Goal: Check status: Check status

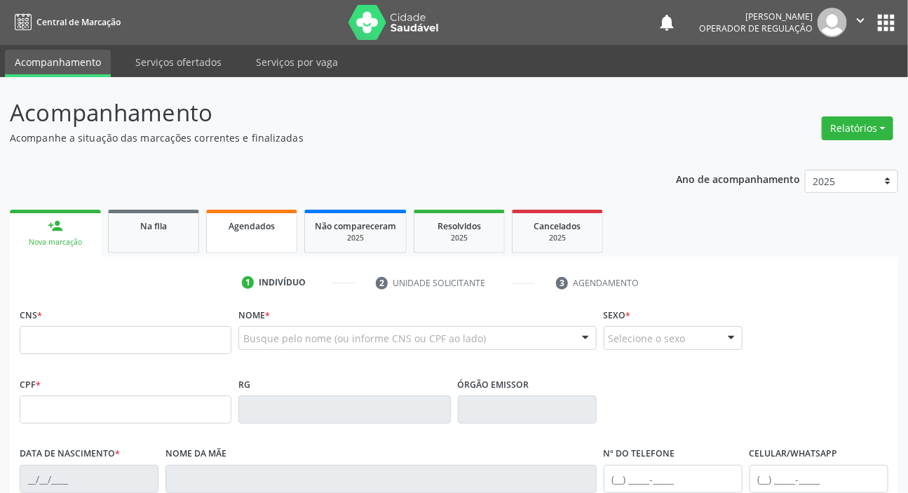
click at [267, 236] on link "Agendados" at bounding box center [251, 231] width 91 height 43
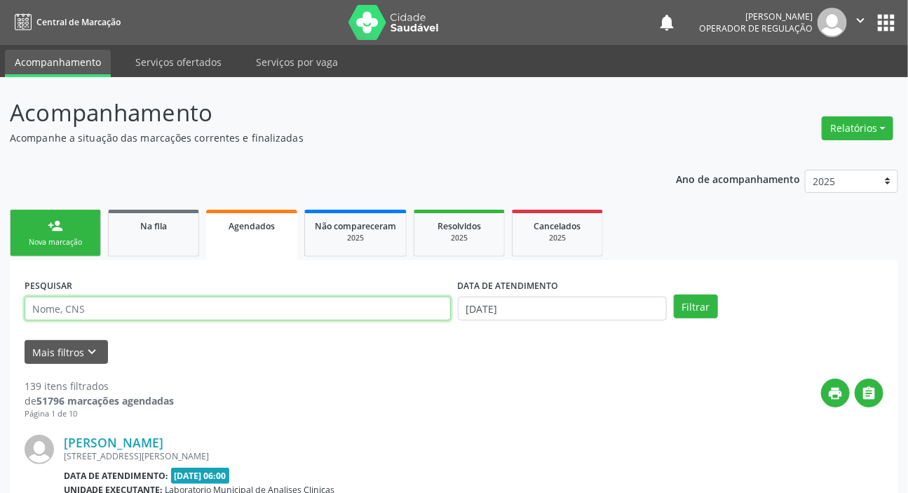
click at [251, 311] on input "text" at bounding box center [238, 309] width 426 height 24
type input "708000395611024"
click at [674, 295] on button "Filtrar" at bounding box center [696, 307] width 44 height 24
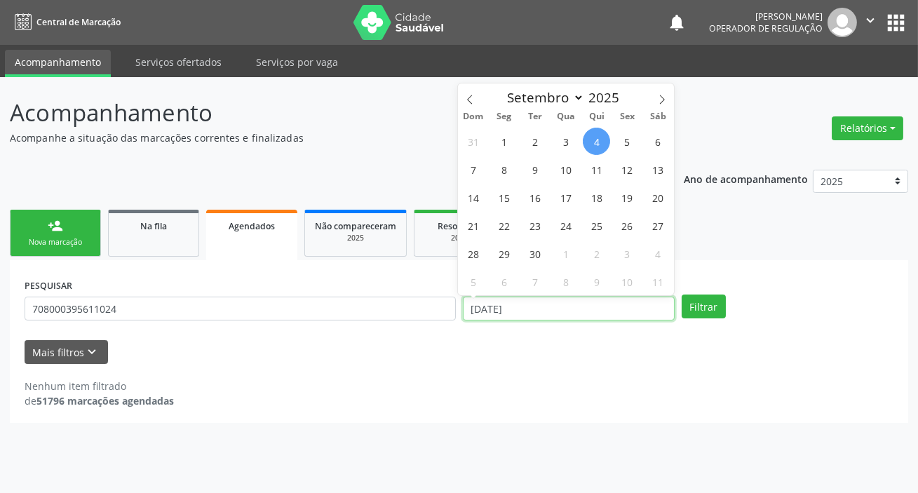
click at [584, 300] on input "[DATE]" at bounding box center [569, 309] width 212 height 24
click at [682, 295] on button "Filtrar" at bounding box center [704, 307] width 44 height 24
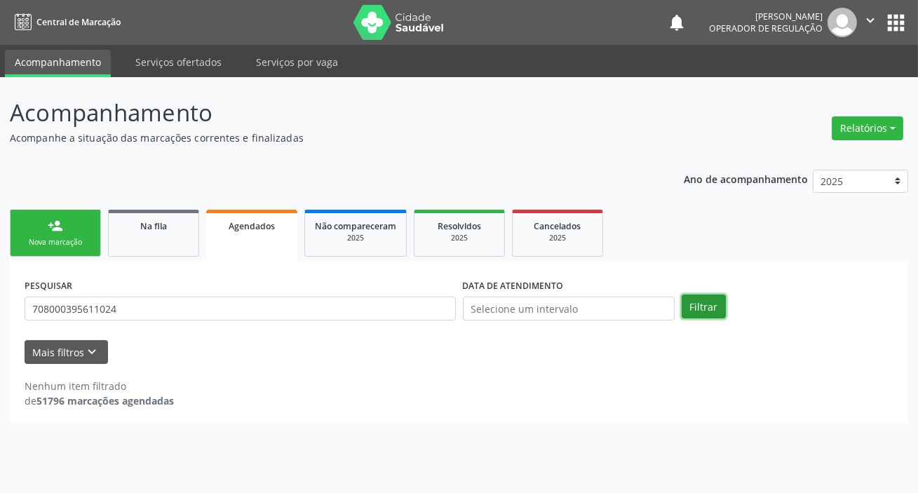
click at [692, 297] on button "Filtrar" at bounding box center [704, 307] width 44 height 24
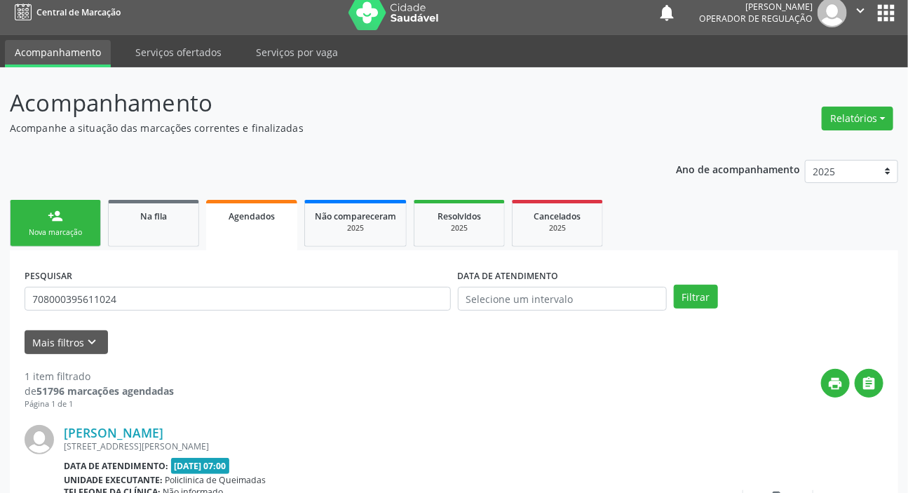
scroll to position [140, 0]
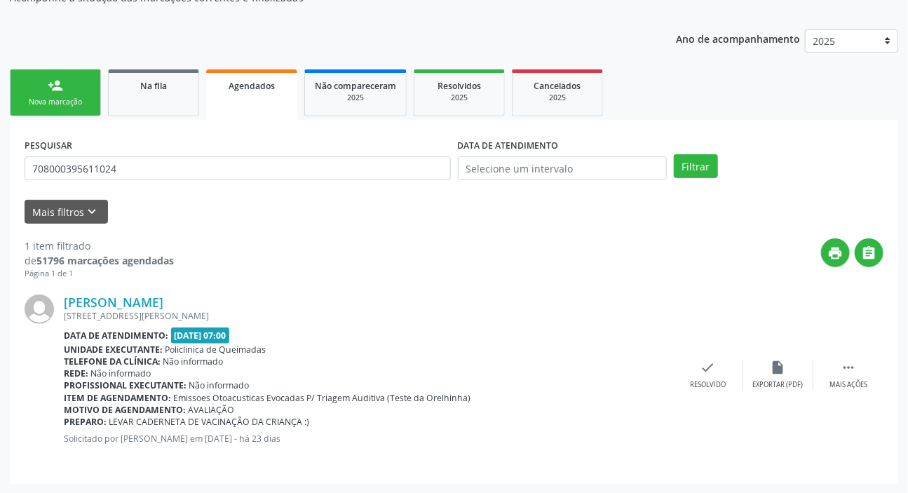
click at [650, 126] on div "PESQUISAR 708000395611024 DATA DE ATENDIMENTO Filtrar UNIDADE DE REFERÊNCIA Sel…" at bounding box center [454, 302] width 889 height 364
click at [481, 303] on div "[PERSON_NAME]" at bounding box center [368, 302] width 609 height 15
click at [141, 104] on link "Na fila" at bounding box center [153, 92] width 91 height 47
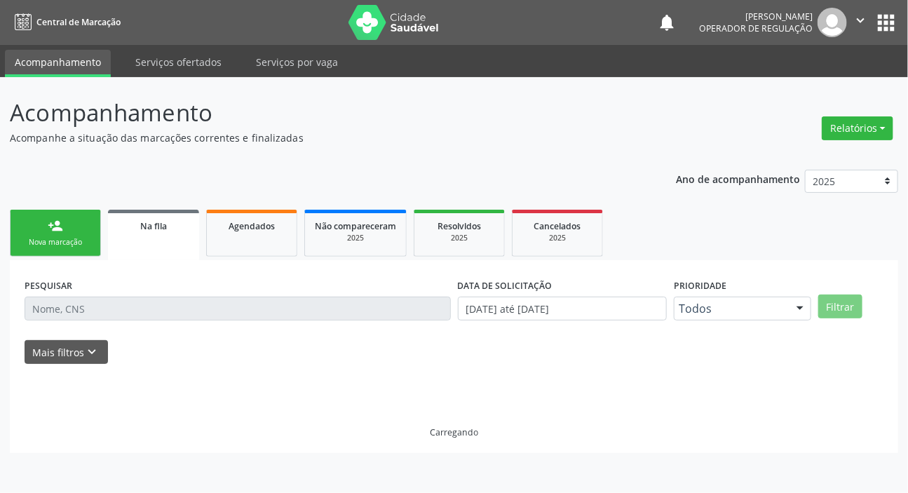
scroll to position [0, 0]
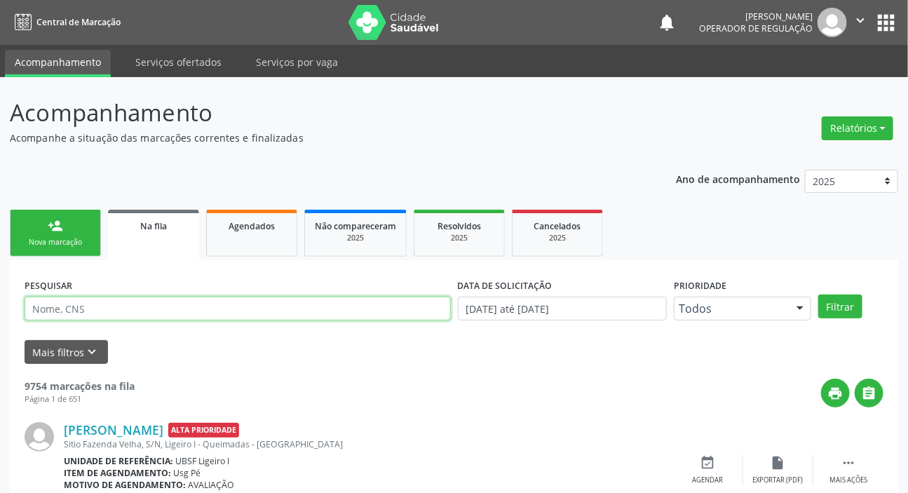
click at [133, 314] on input "text" at bounding box center [238, 309] width 426 height 24
click at [818, 295] on button "Filtrar" at bounding box center [840, 307] width 44 height 24
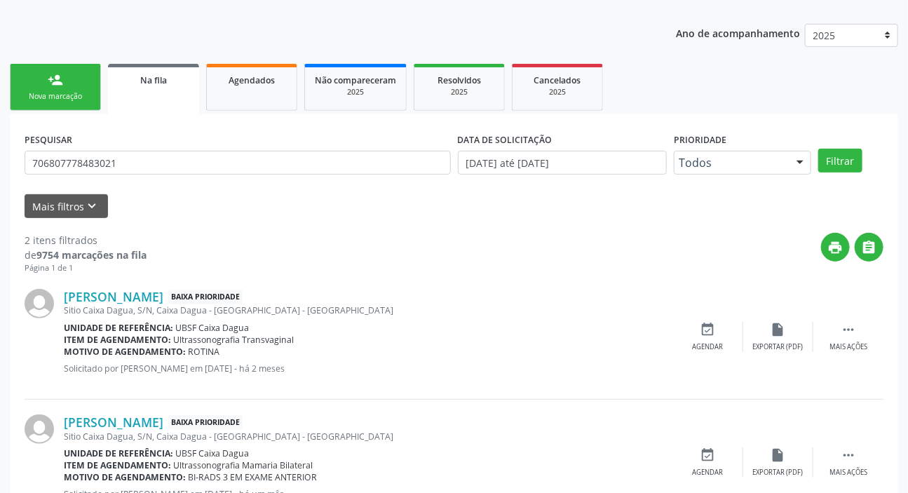
scroll to position [201, 0]
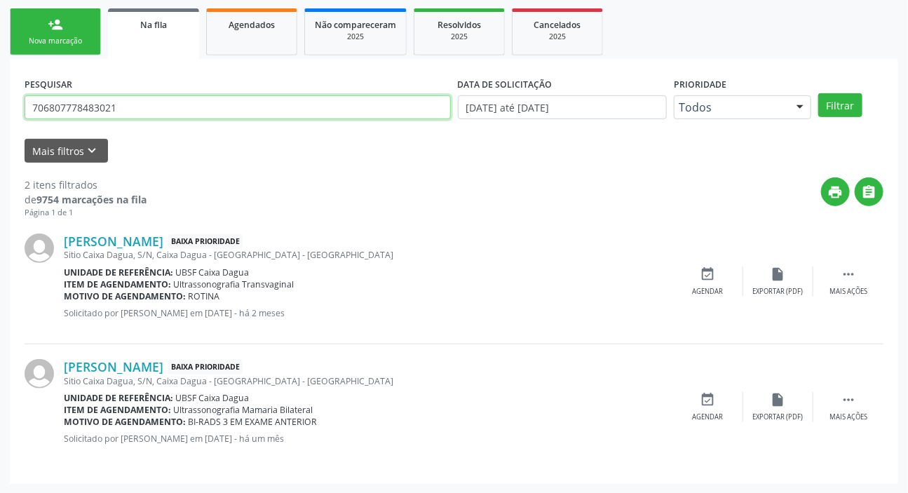
click at [138, 97] on input "706807778483021" at bounding box center [238, 107] width 426 height 24
click at [818, 93] on button "Filtrar" at bounding box center [840, 105] width 44 height 24
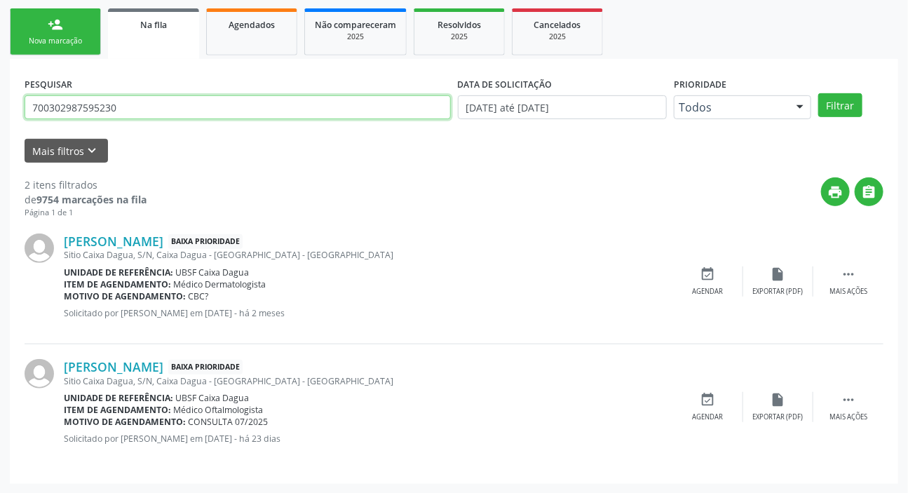
click at [213, 117] on input "700302987595230" at bounding box center [238, 107] width 426 height 24
click at [217, 118] on input "700302987595230" at bounding box center [238, 107] width 426 height 24
click at [218, 116] on input "700302987595230" at bounding box center [238, 107] width 426 height 24
type input "709801034691792"
click at [818, 93] on button "Filtrar" at bounding box center [840, 105] width 44 height 24
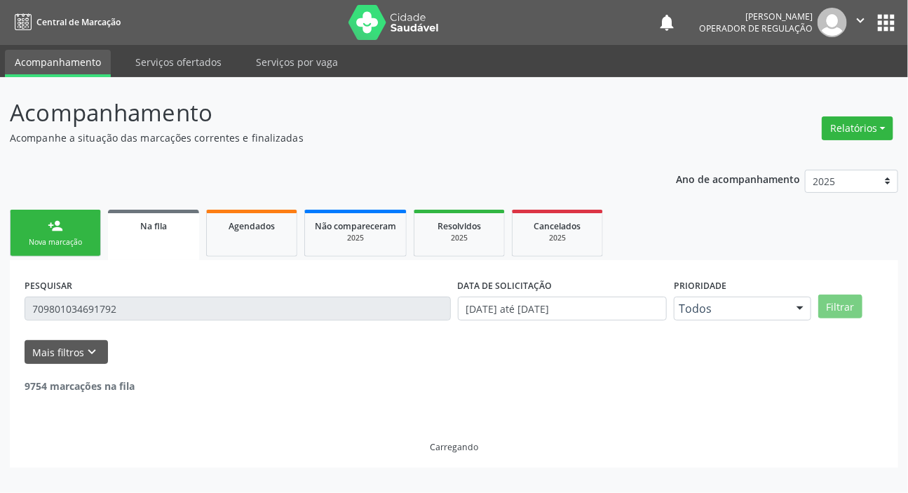
scroll to position [0, 0]
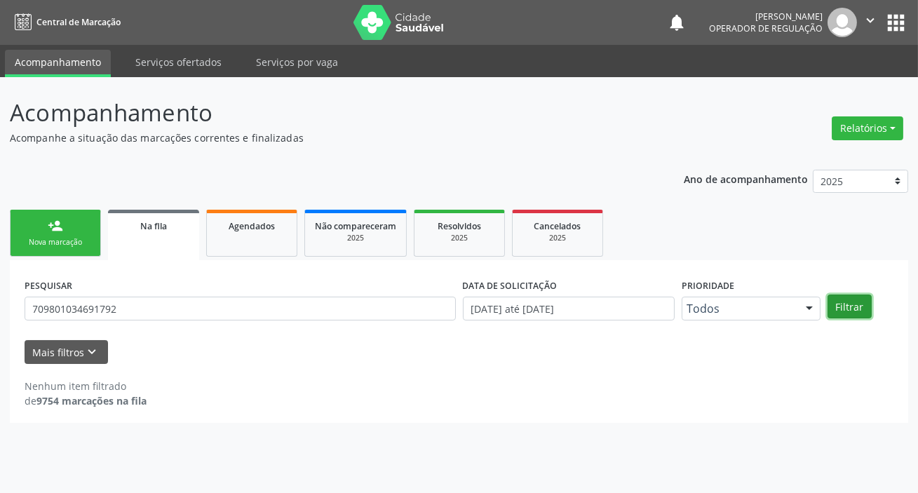
click at [861, 309] on button "Filtrar" at bounding box center [850, 307] width 44 height 24
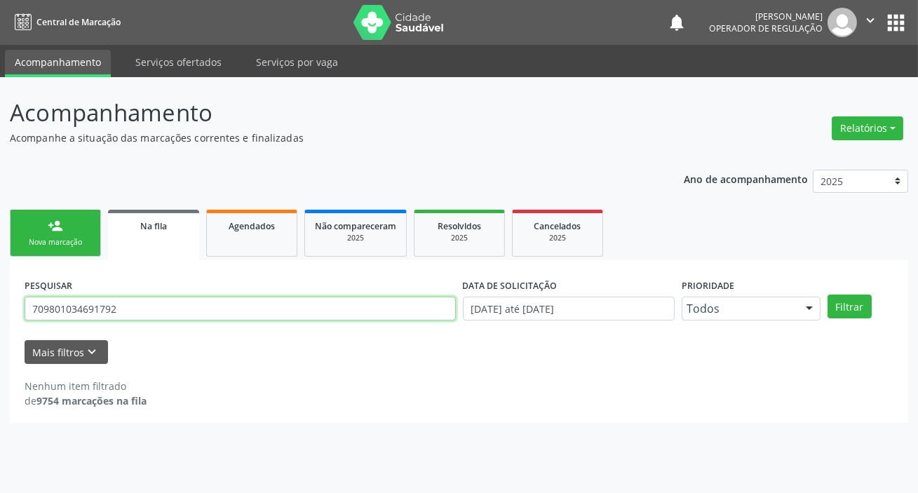
click at [81, 315] on input "709801034691792" at bounding box center [240, 309] width 431 height 24
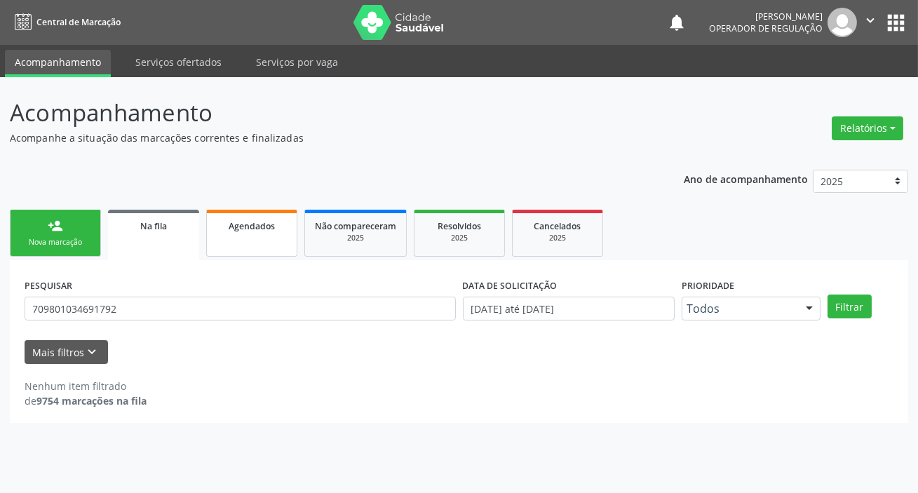
click at [245, 235] on link "Agendados" at bounding box center [251, 233] width 91 height 47
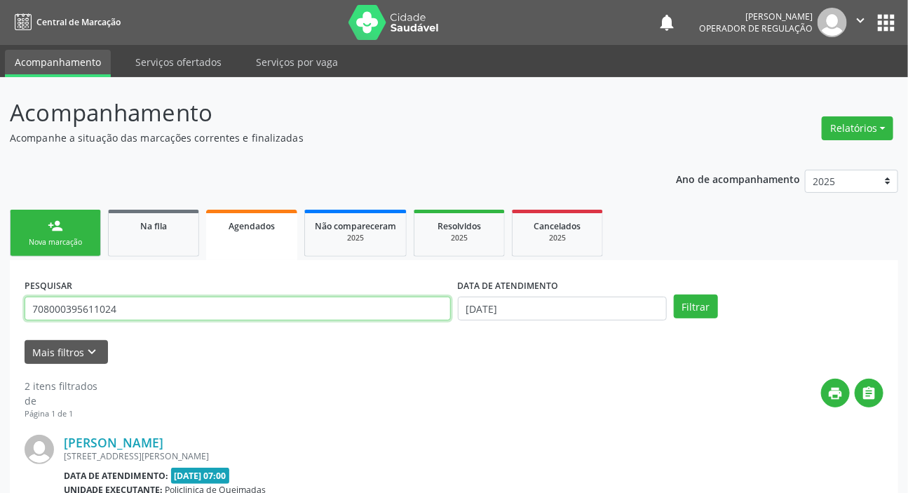
click at [217, 311] on input "708000395611024" at bounding box center [238, 309] width 426 height 24
paste input "9801034691792"
type input "709801034691792"
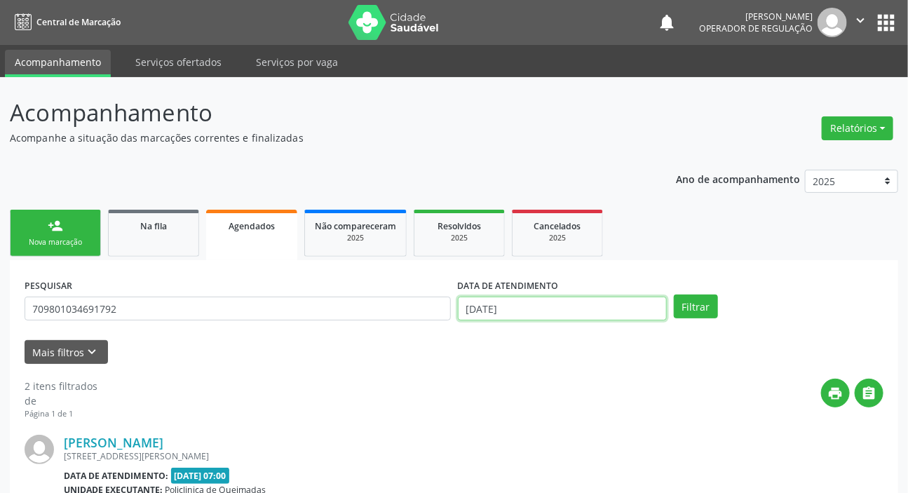
click at [532, 315] on input "[DATE]" at bounding box center [563, 309] width 210 height 24
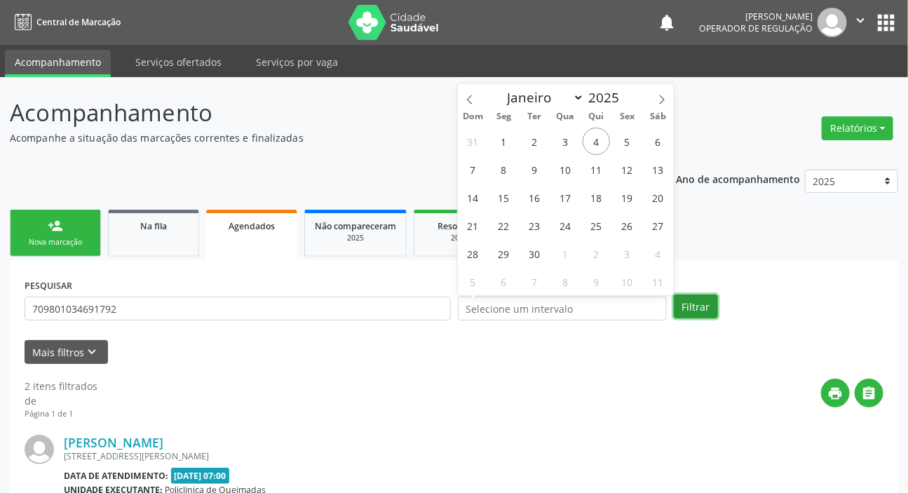
click at [698, 306] on button "Filtrar" at bounding box center [696, 307] width 44 height 24
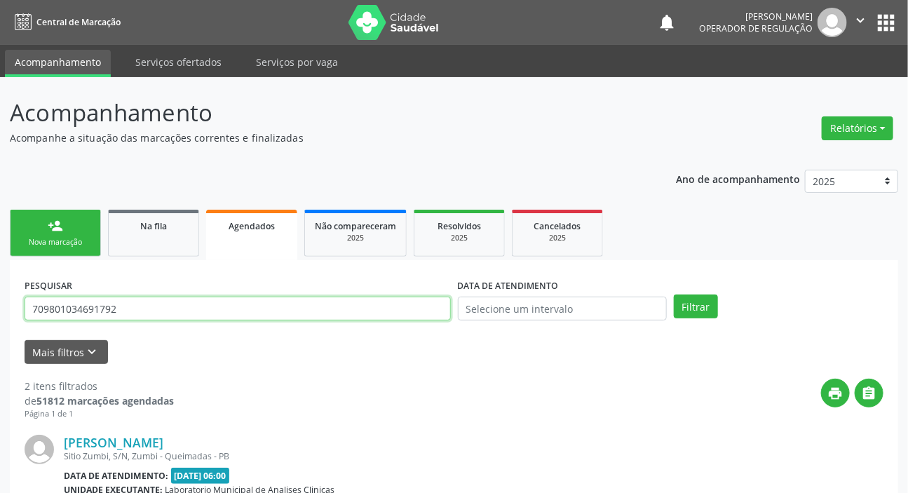
click at [144, 315] on input "709801034691792" at bounding box center [238, 309] width 426 height 24
type input "707402003271277"
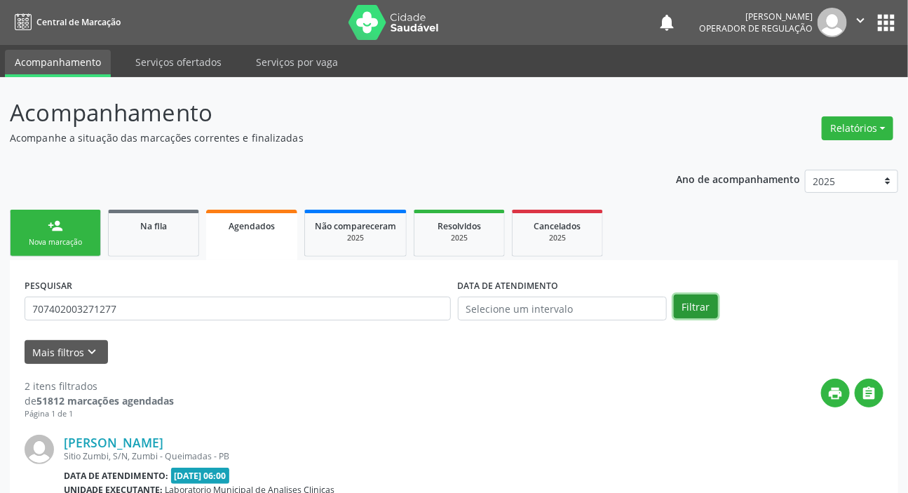
click at [706, 305] on button "Filtrar" at bounding box center [696, 307] width 44 height 24
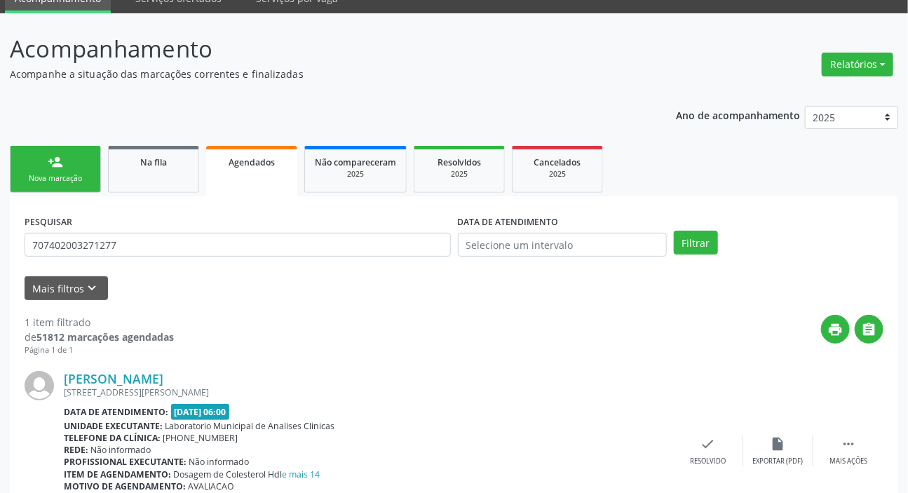
scroll to position [140, 0]
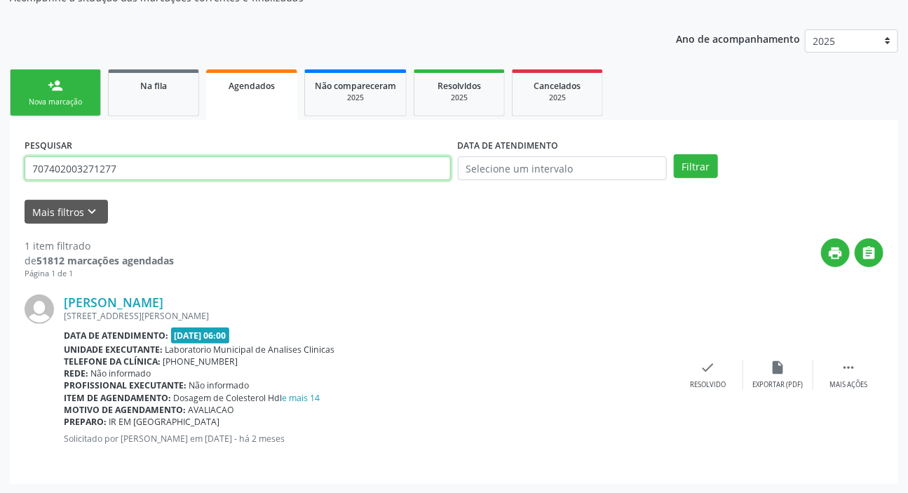
click at [105, 161] on input "707402003271277" at bounding box center [238, 168] width 426 height 24
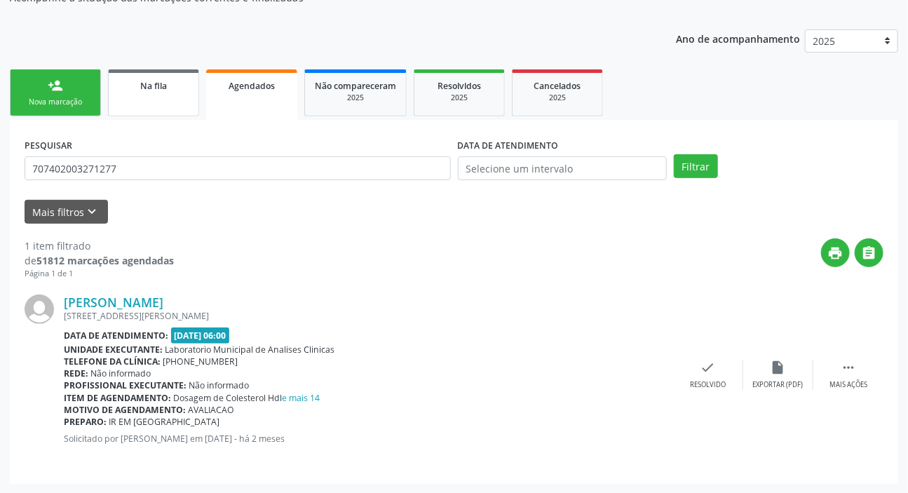
click at [135, 90] on div "Na fila" at bounding box center [154, 85] width 70 height 15
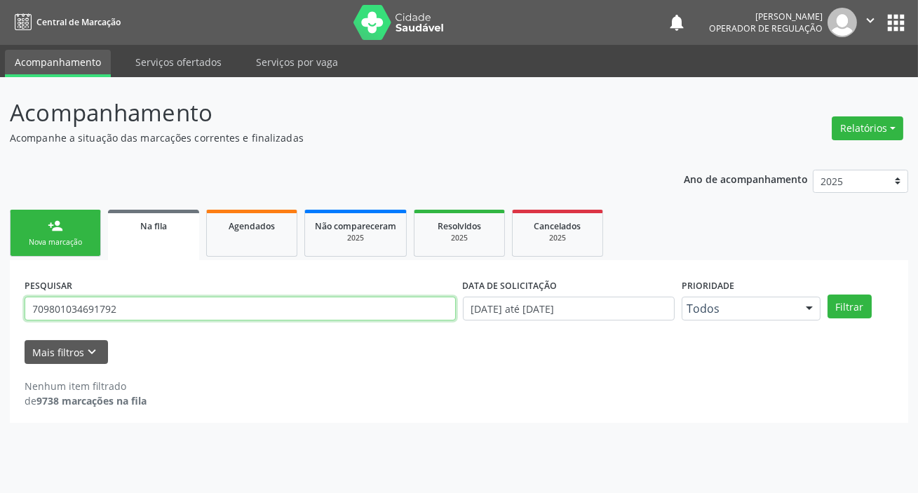
click at [271, 302] on input "709801034691792" at bounding box center [240, 309] width 431 height 24
paste input "7402003271277"
click at [828, 295] on button "Filtrar" at bounding box center [850, 307] width 44 height 24
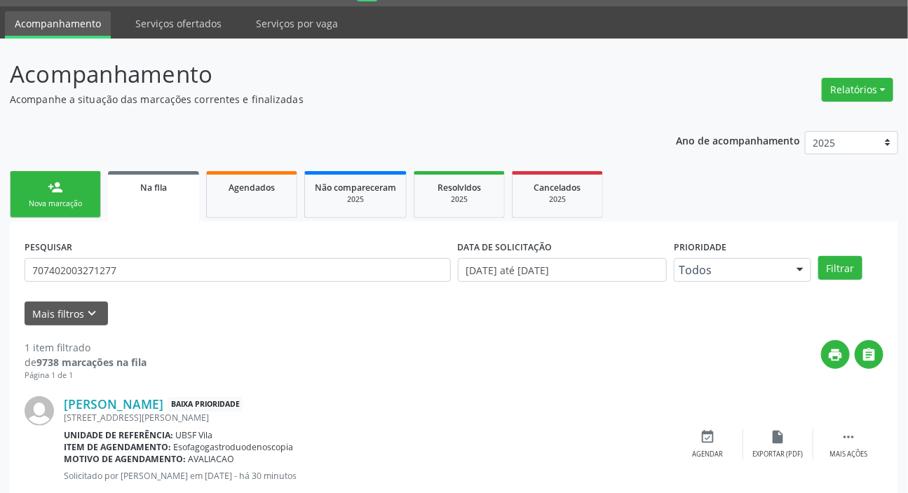
scroll to position [76, 0]
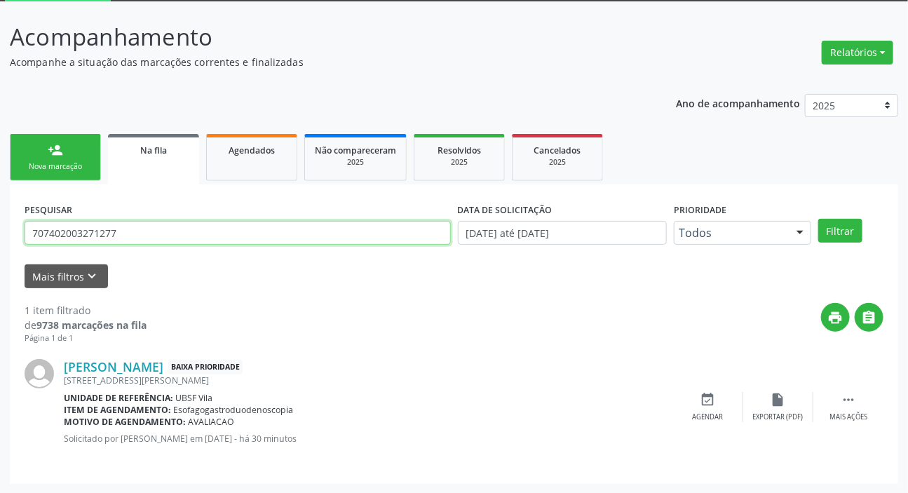
click at [142, 229] on input "707402003271277" at bounding box center [238, 233] width 426 height 24
type input "700302982902038"
click at [818, 219] on button "Filtrar" at bounding box center [840, 231] width 44 height 24
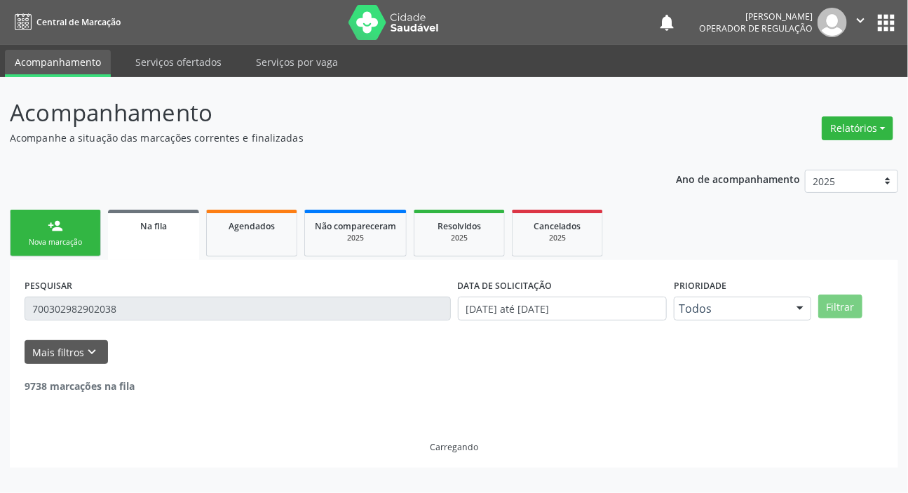
scroll to position [0, 0]
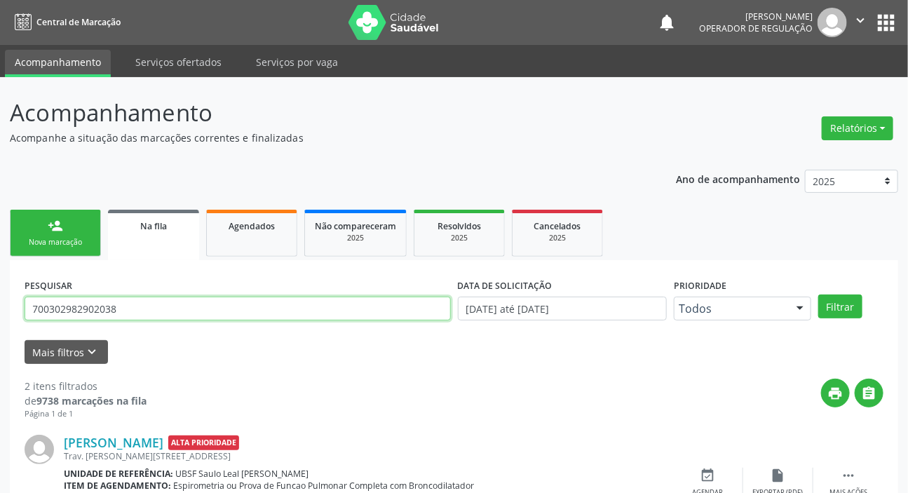
click at [138, 316] on input "700302982902038" at bounding box center [238, 309] width 426 height 24
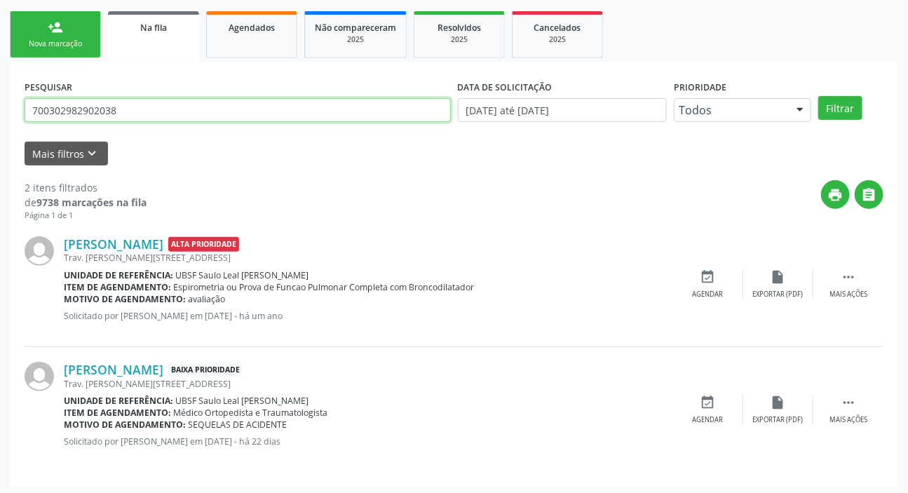
scroll to position [201, 0]
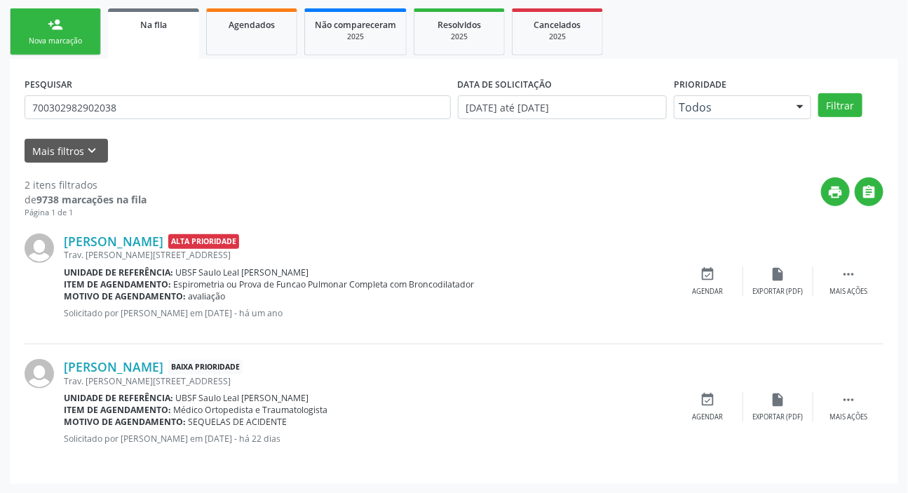
click at [258, 46] on link "Agendados" at bounding box center [251, 31] width 91 height 47
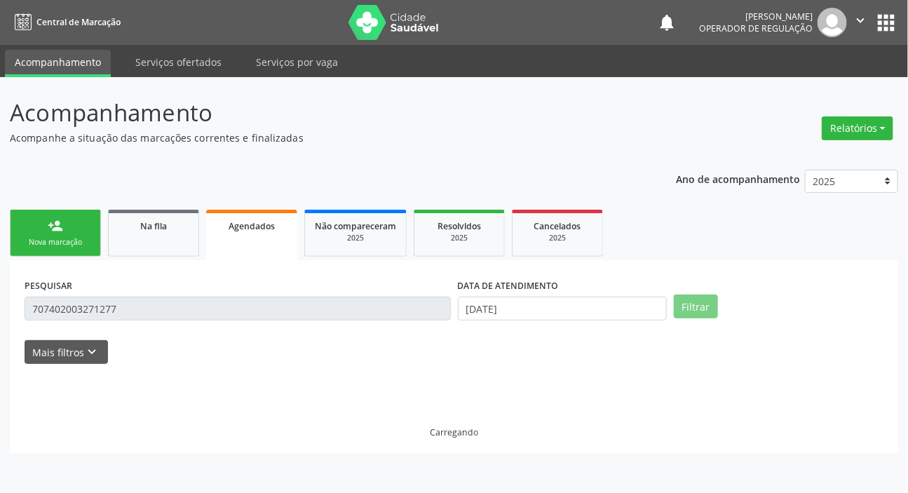
scroll to position [0, 0]
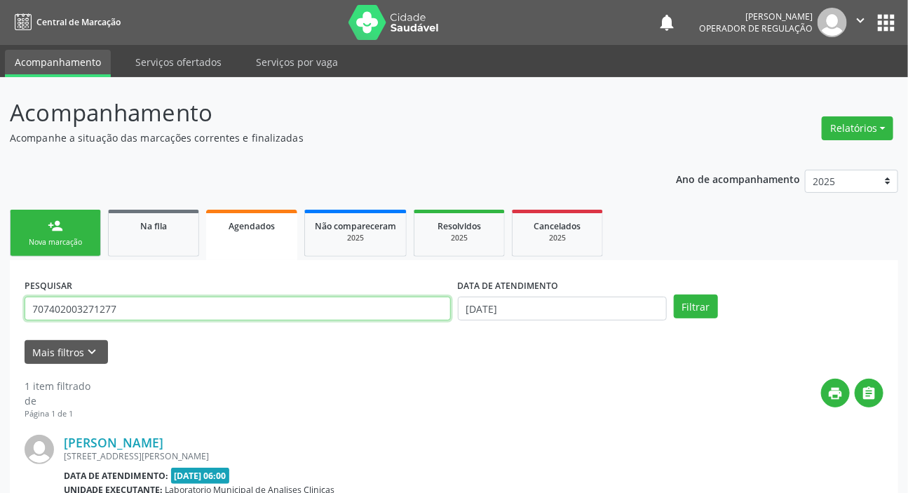
click at [120, 308] on input "707402003271277" at bounding box center [238, 309] width 426 height 24
paste input "0302982902038"
type input "700302982902038"
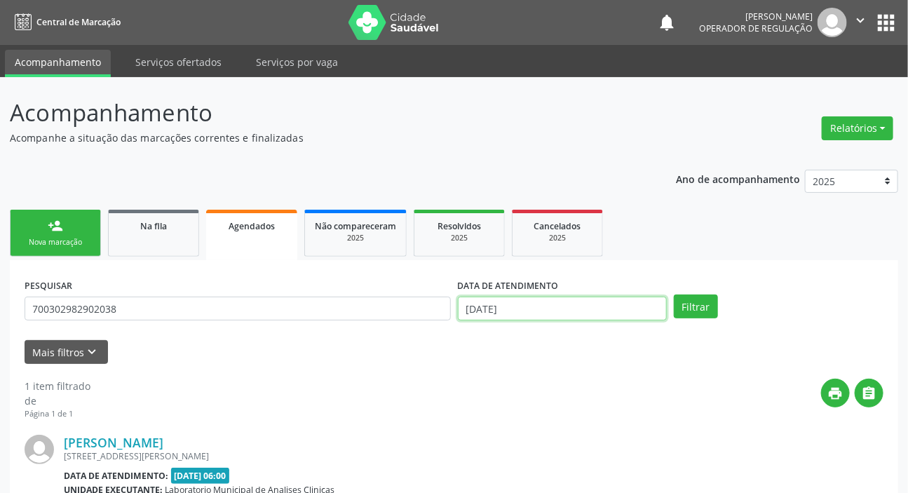
click at [583, 312] on input "[DATE]" at bounding box center [563, 309] width 210 height 24
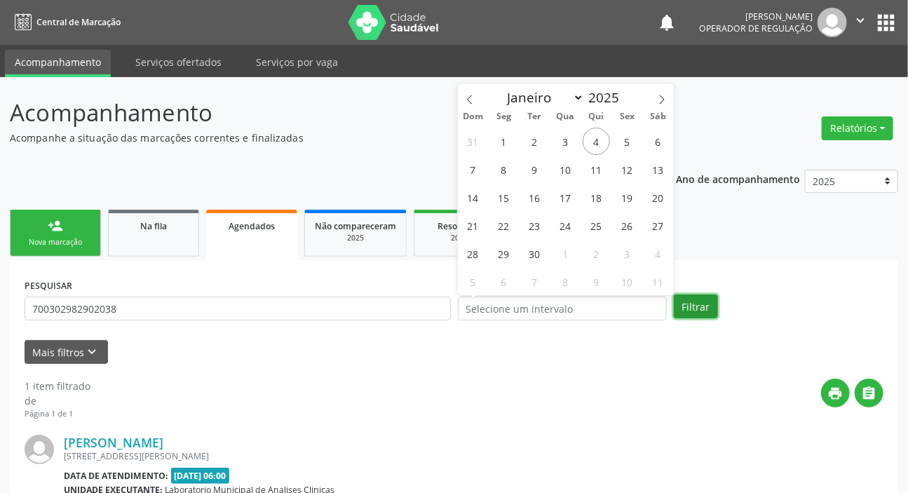
click at [711, 311] on button "Filtrar" at bounding box center [696, 307] width 44 height 24
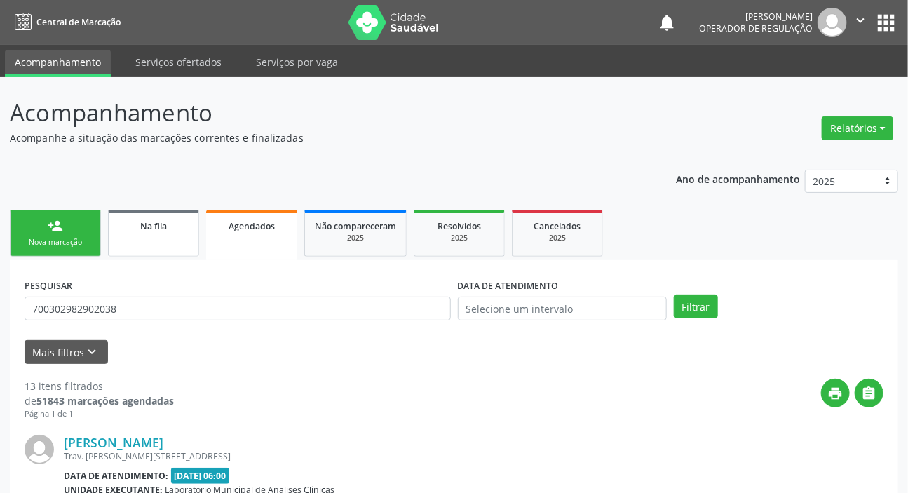
click at [128, 245] on link "Na fila" at bounding box center [153, 233] width 91 height 47
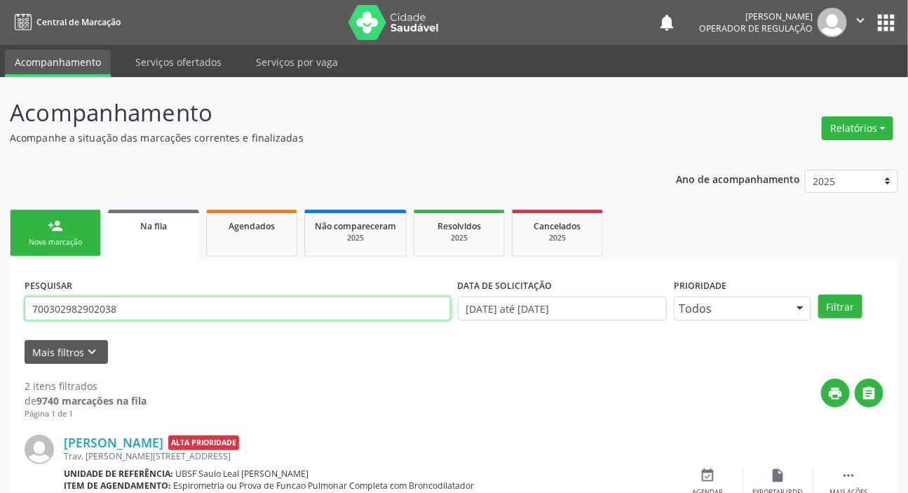
click at [198, 304] on input "700302982902038" at bounding box center [238, 309] width 426 height 24
click at [818, 295] on button "Filtrar" at bounding box center [840, 307] width 44 height 24
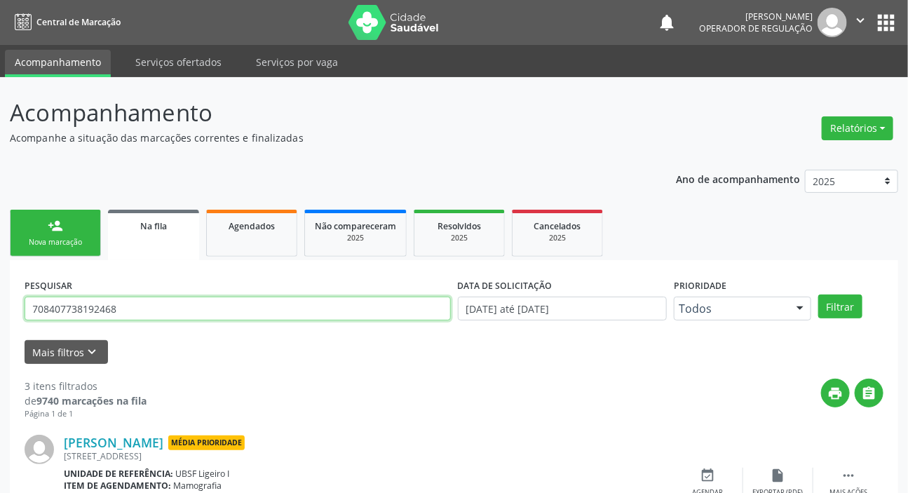
click at [83, 309] on input "708407738192468" at bounding box center [238, 309] width 426 height 24
type input "700401983396444"
click at [818, 295] on button "Filtrar" at bounding box center [840, 307] width 44 height 24
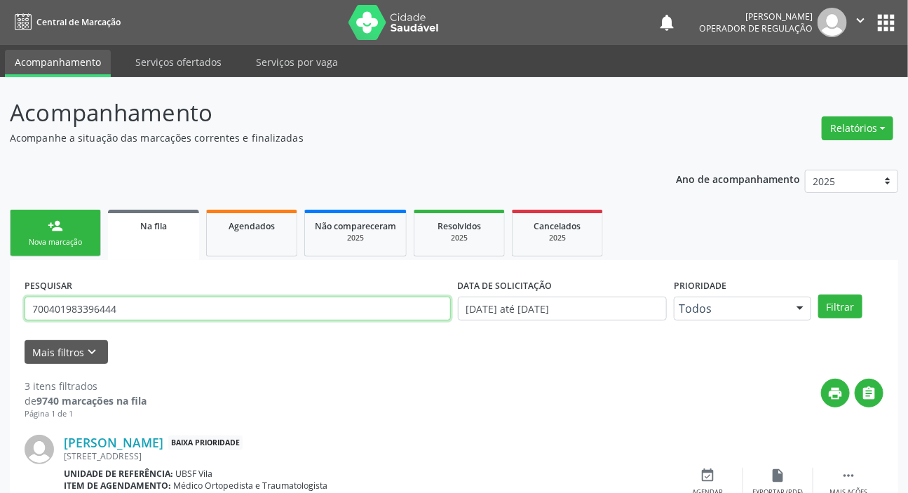
click at [103, 307] on input "700401983396444" at bounding box center [238, 309] width 426 height 24
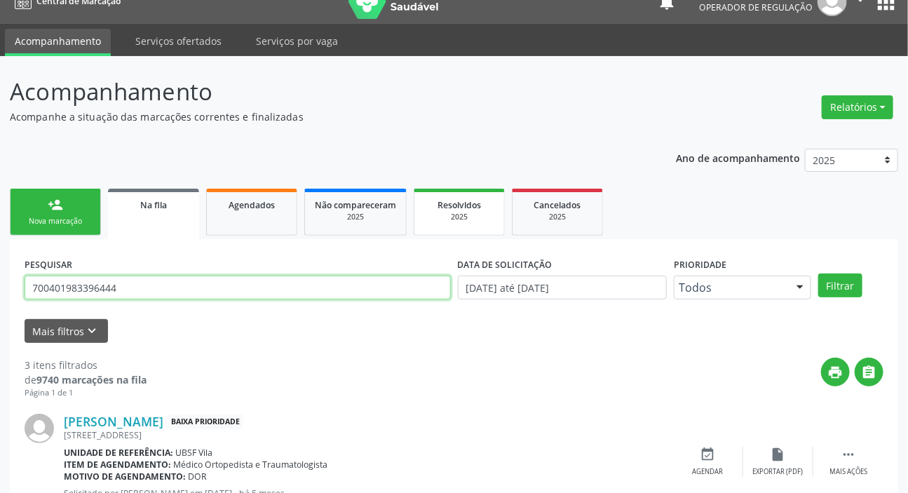
scroll to position [8, 0]
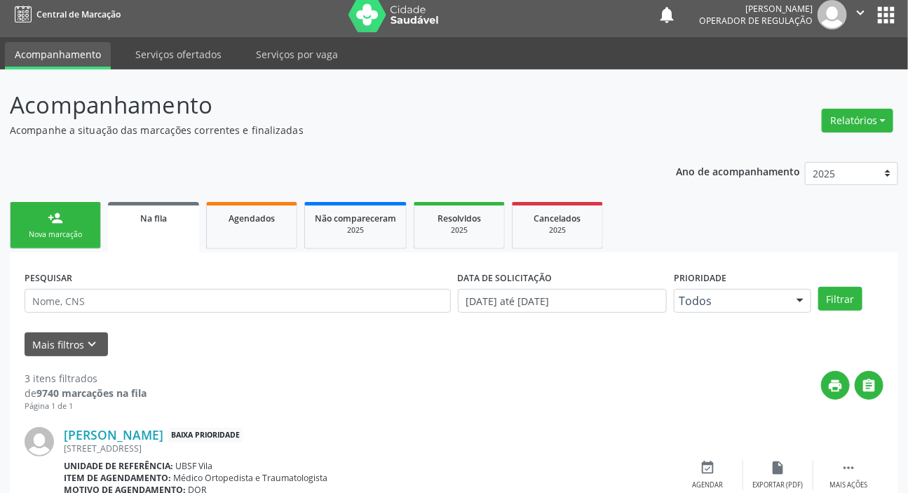
click at [339, 143] on div "Acompanhamento Acompanhe a situação das marcações correntes e finalizadas Relat…" at bounding box center [454, 446] width 889 height 716
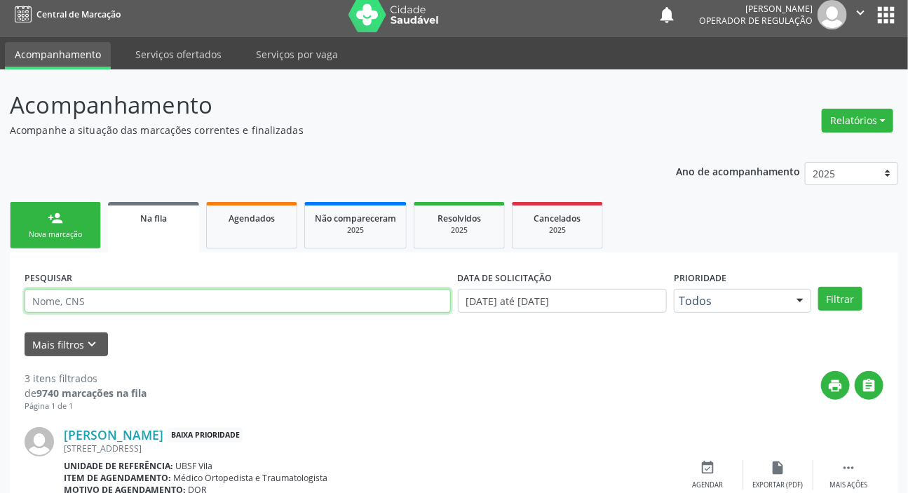
click at [127, 302] on input "text" at bounding box center [238, 301] width 426 height 24
click at [818, 287] on button "Filtrar" at bounding box center [840, 299] width 44 height 24
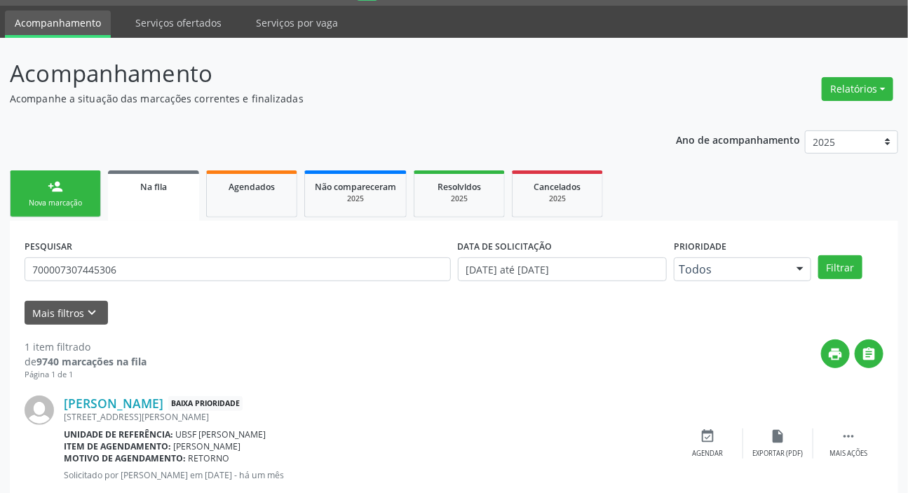
scroll to position [76, 0]
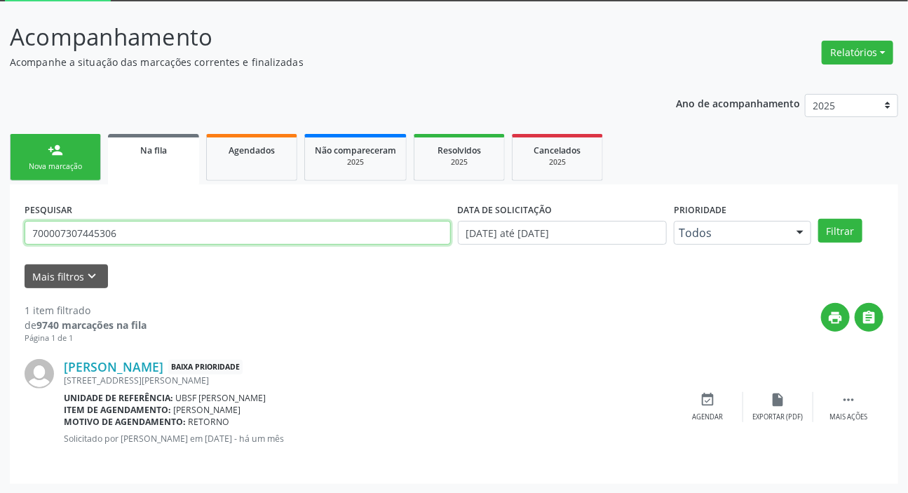
click at [66, 234] on input "700007307445306" at bounding box center [238, 233] width 426 height 24
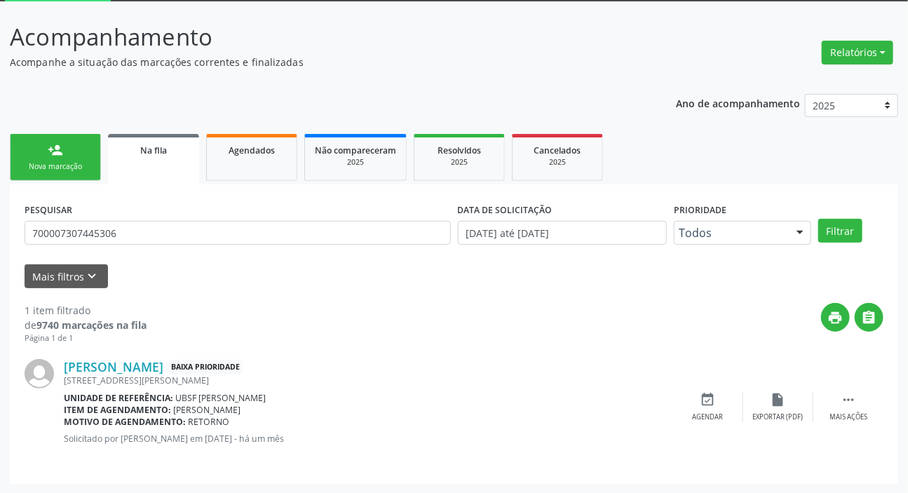
click at [14, 347] on div "PESQUISAR 700007307445306 DATA DE SOLICITAÇÃO [DATE] até [DATE] Prioridade Todo…" at bounding box center [454, 333] width 889 height 299
click at [192, 93] on div "Ano de acompanhamento 2025 2024 2023 2022 2021 person_add Nova marcação Na fila…" at bounding box center [454, 284] width 889 height 400
click at [519, 114] on div "Ano de acompanhamento 2025 2024 2023 2022 2021 person_add Nova marcação Na fila…" at bounding box center [454, 284] width 889 height 400
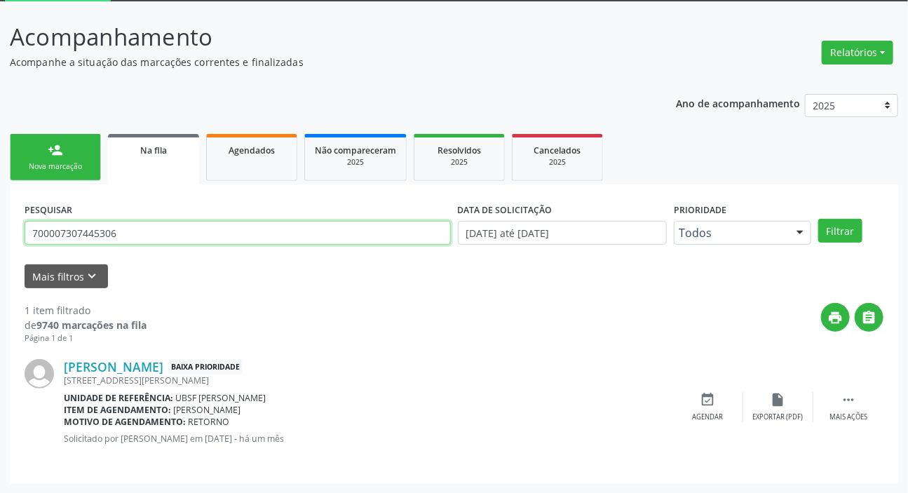
click at [127, 238] on input "700007307445306" at bounding box center [238, 233] width 426 height 24
type input "708106569883134"
click at [818, 219] on button "Filtrar" at bounding box center [840, 231] width 44 height 24
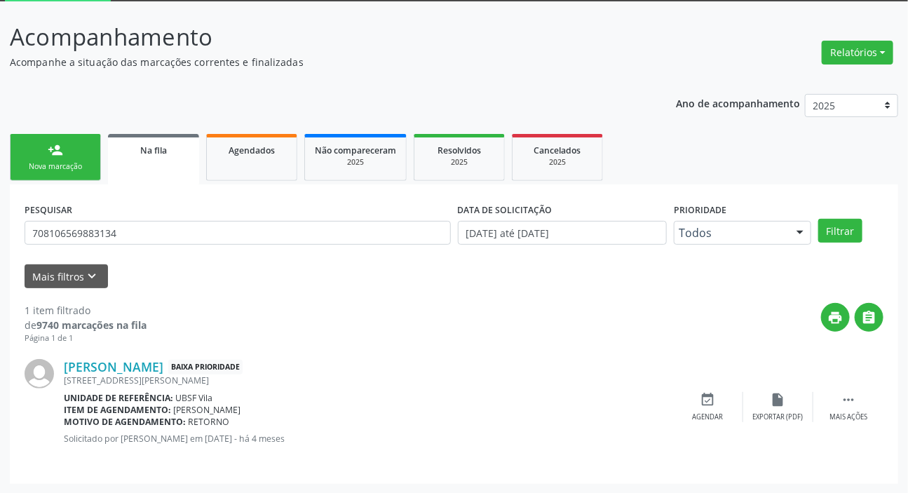
click at [210, 201] on div "PESQUISAR 708106569883134" at bounding box center [237, 226] width 433 height 55
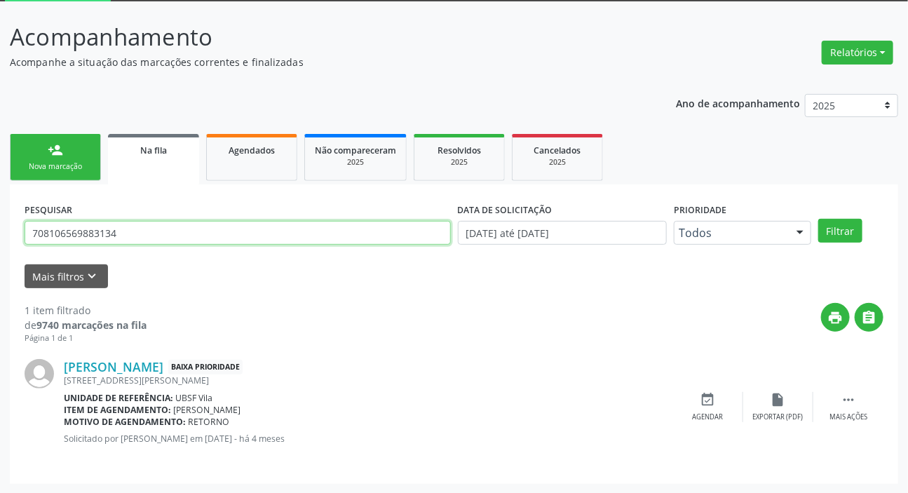
click at [96, 239] on input "708106569883134" at bounding box center [238, 233] width 426 height 24
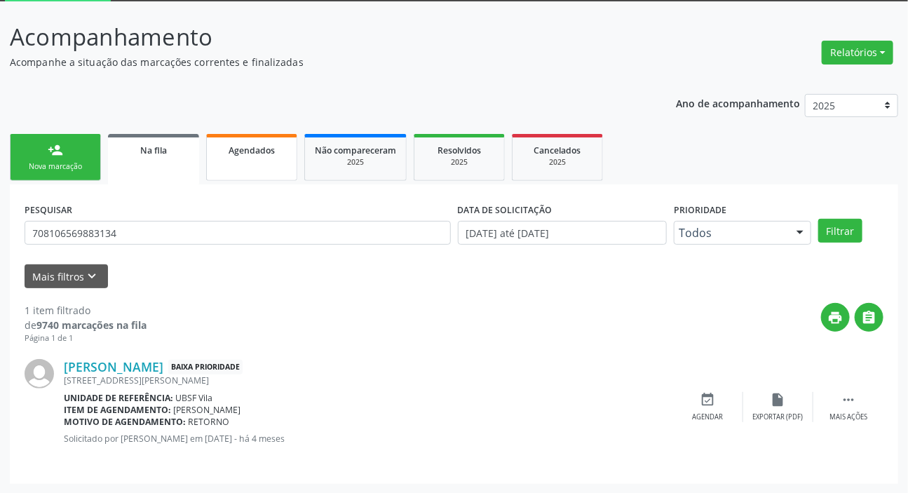
click at [209, 151] on link "Agendados" at bounding box center [251, 157] width 91 height 47
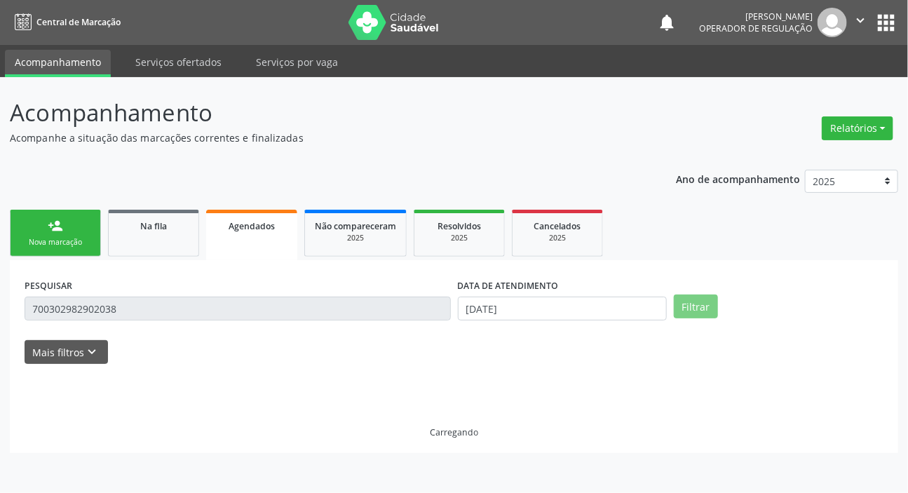
scroll to position [0, 0]
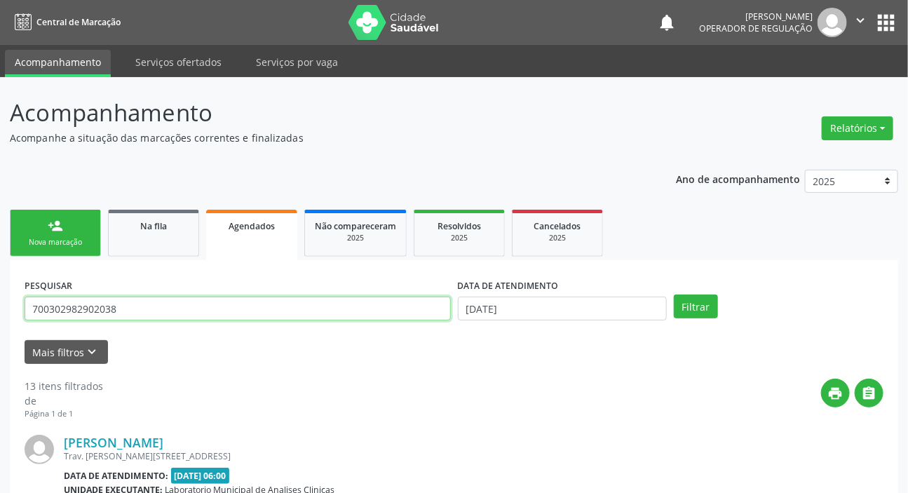
click at [201, 311] on input "700302982902038" at bounding box center [238, 309] width 426 height 24
paste input "708106569883134"
type input "708106569883134"
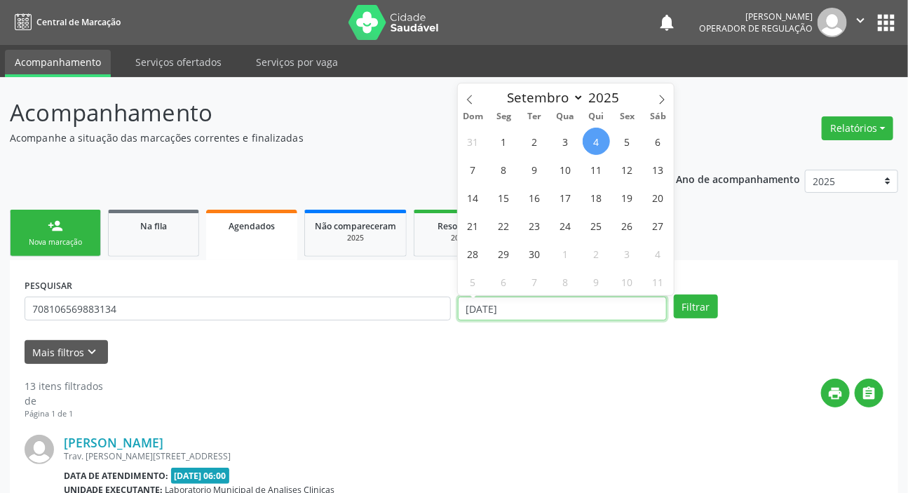
click at [476, 303] on input "[DATE]" at bounding box center [563, 309] width 210 height 24
click at [674, 295] on button "Filtrar" at bounding box center [696, 307] width 44 height 24
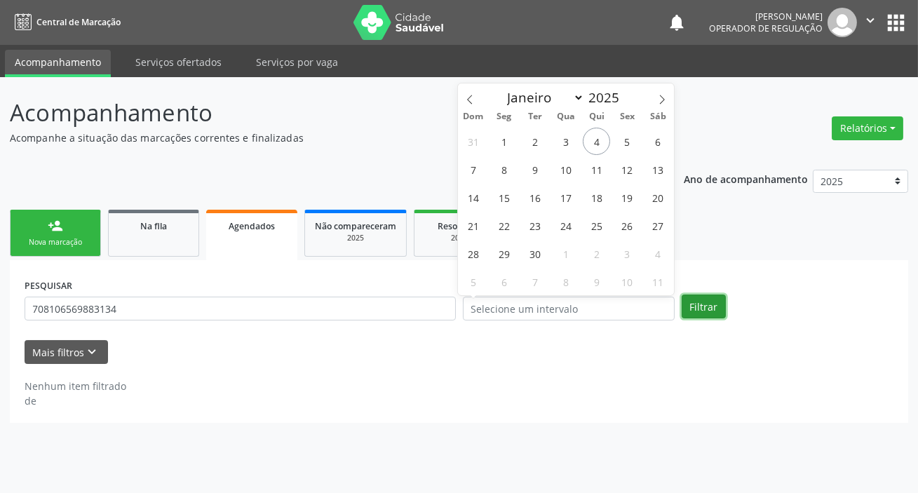
click at [708, 295] on button "Filtrar" at bounding box center [704, 307] width 44 height 24
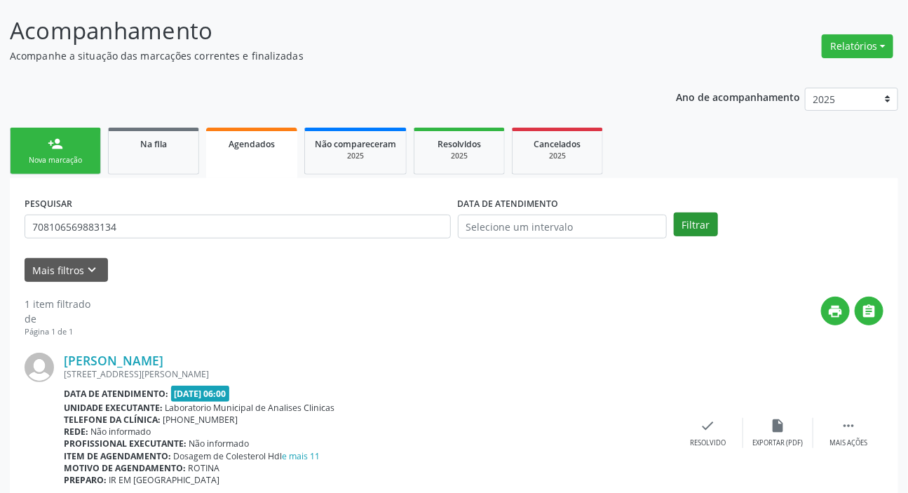
scroll to position [140, 0]
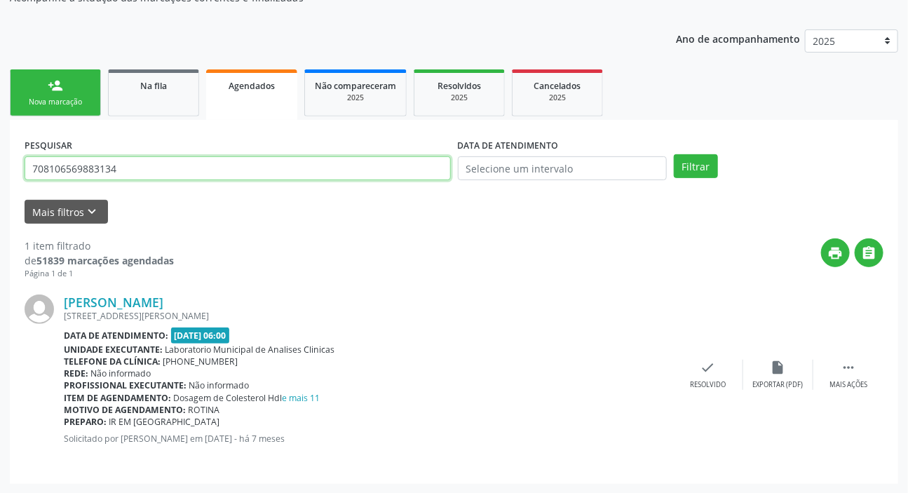
click at [170, 176] on input "708106569883134" at bounding box center [238, 168] width 426 height 24
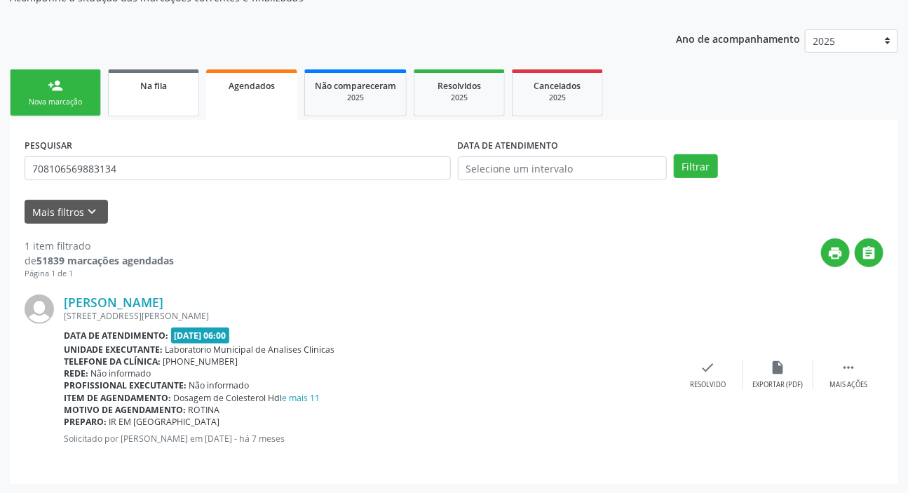
click at [173, 97] on link "Na fila" at bounding box center [153, 92] width 91 height 47
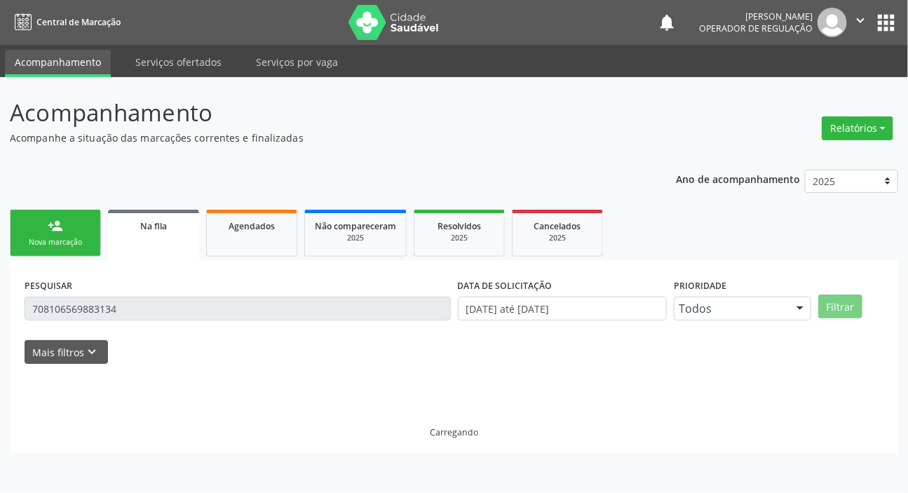
scroll to position [0, 0]
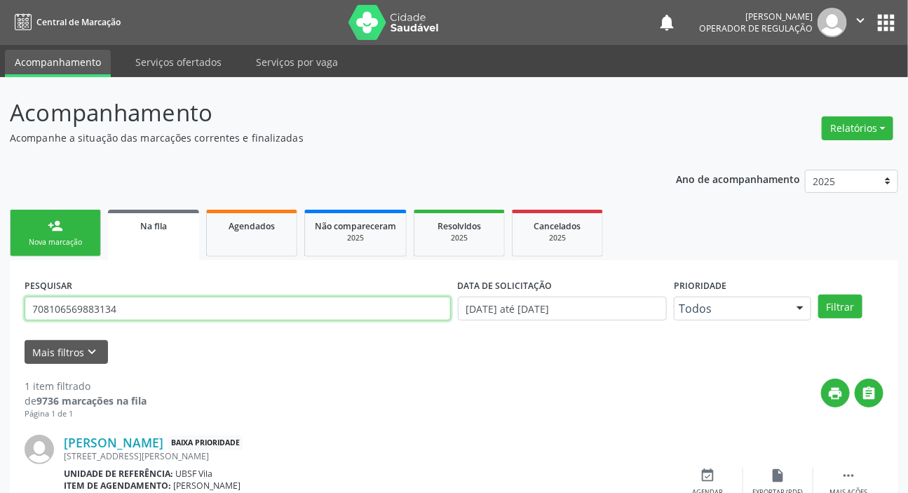
click at [82, 306] on input "708106569883134" at bounding box center [238, 309] width 426 height 24
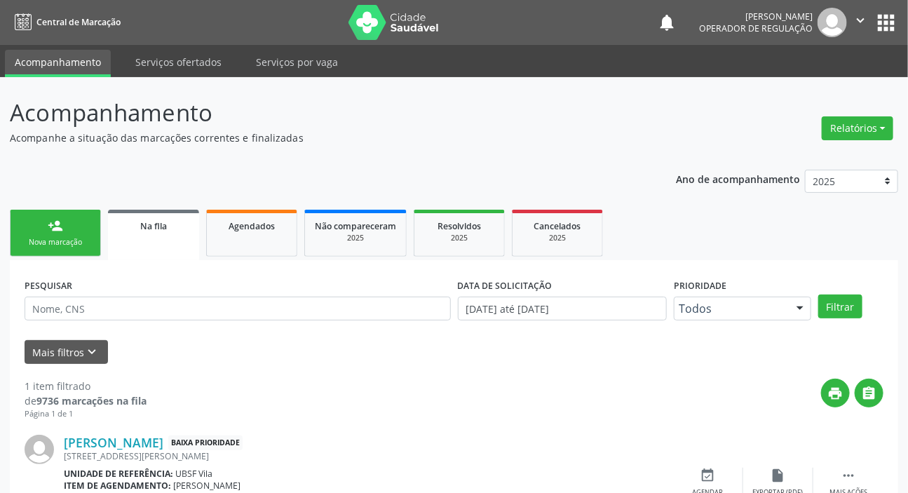
click at [889, 8] on div "notifications [PERSON_NAME] Operador de regulação  Configurações Sair apps" at bounding box center [777, 22] width 241 height 29
click at [889, 14] on button "apps" at bounding box center [886, 23] width 25 height 25
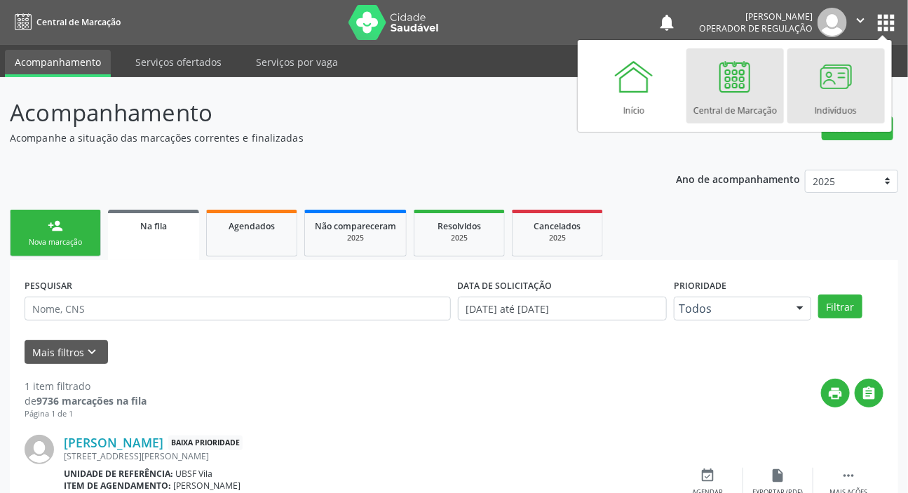
click at [862, 84] on link "Indivíduos" at bounding box center [836, 85] width 97 height 75
